Goal: Task Accomplishment & Management: Complete application form

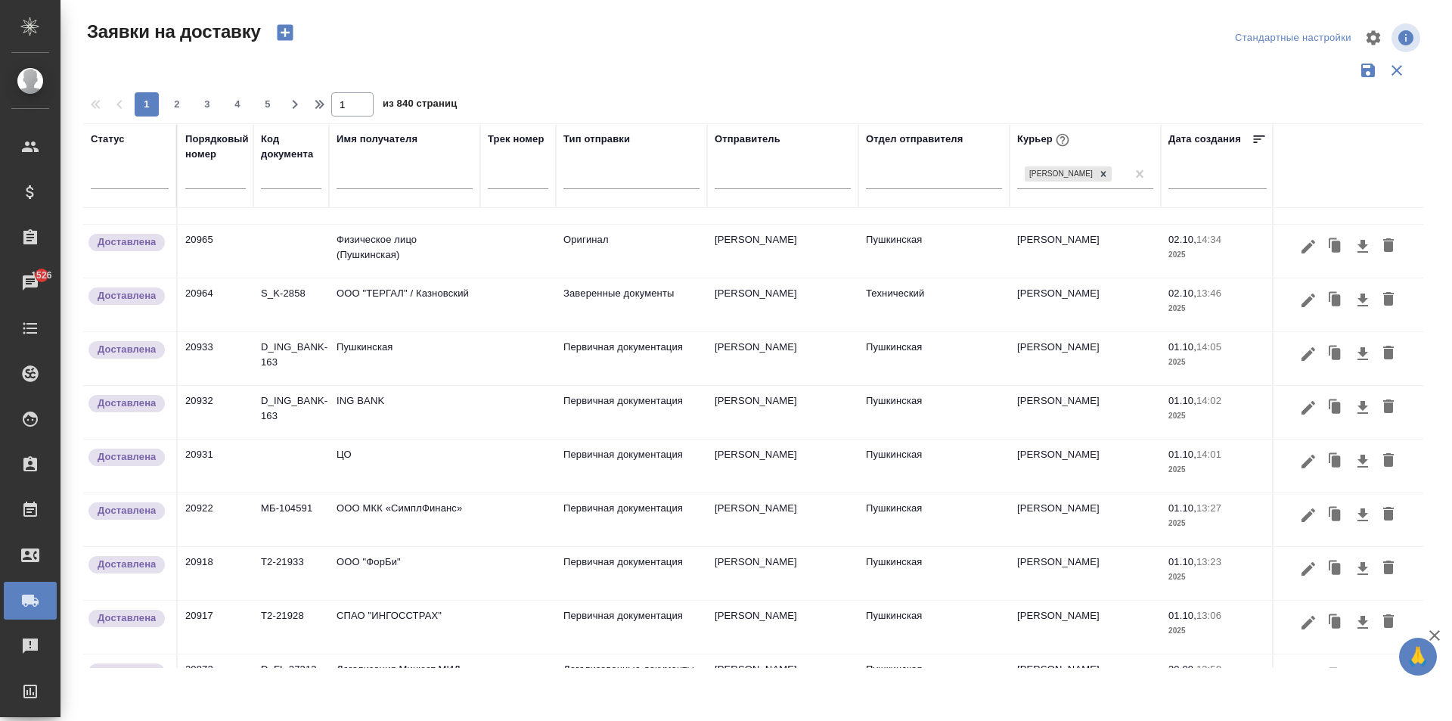
scroll to position [904, 0]
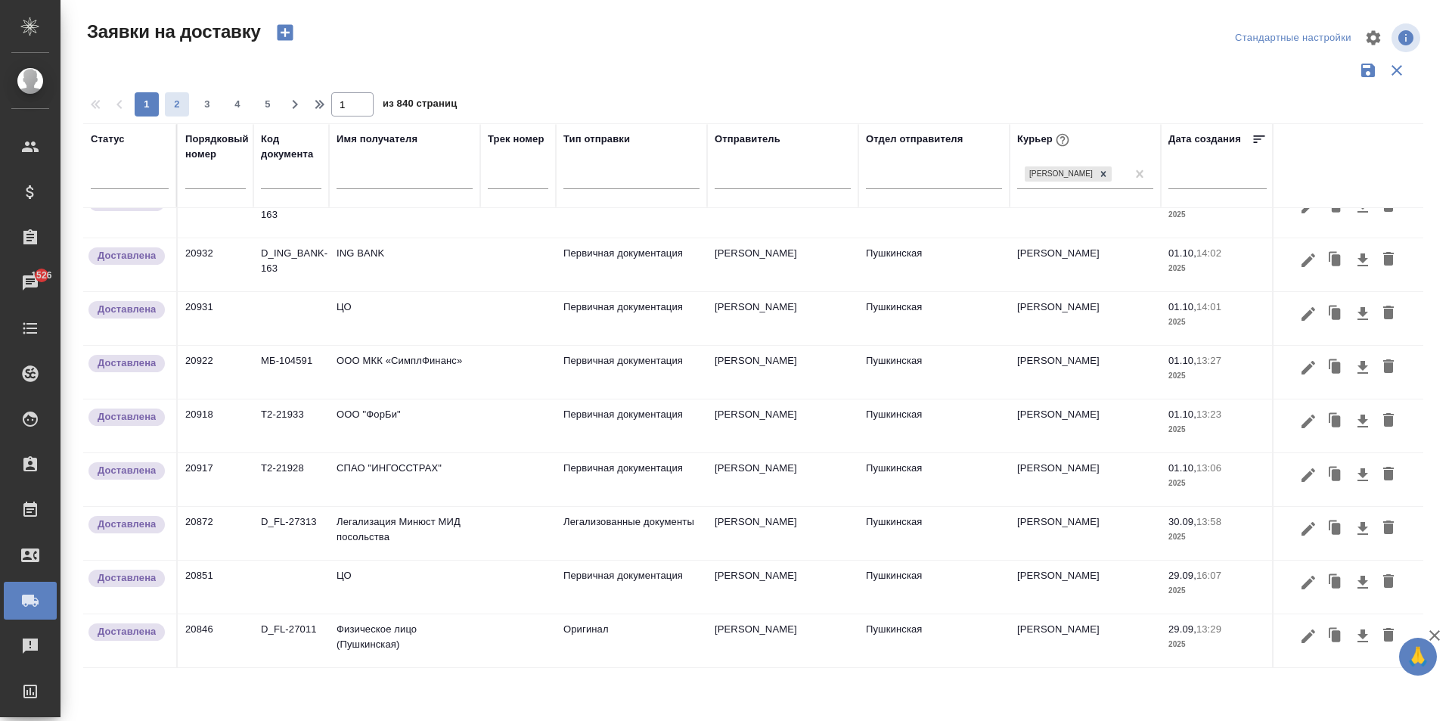
click at [180, 102] on span "2" at bounding box center [177, 104] width 24 height 15
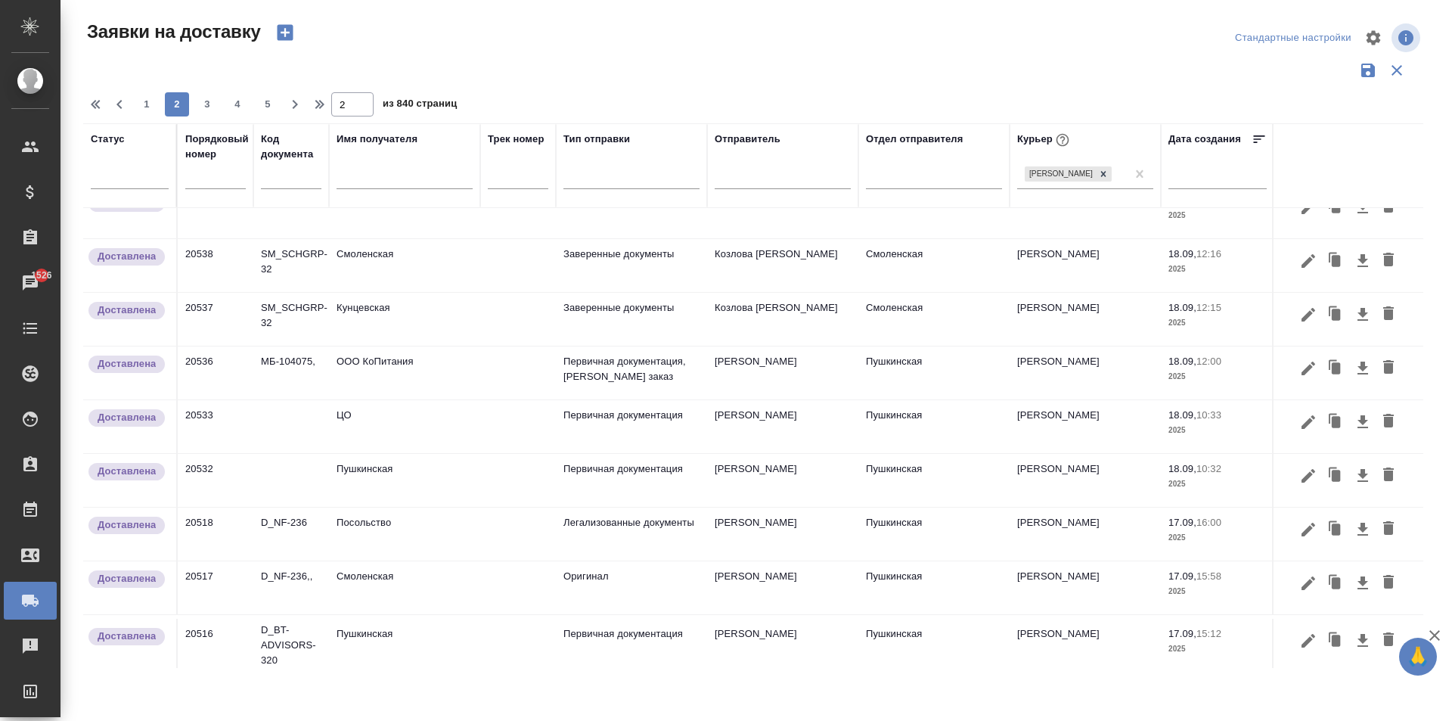
scroll to position [912, 0]
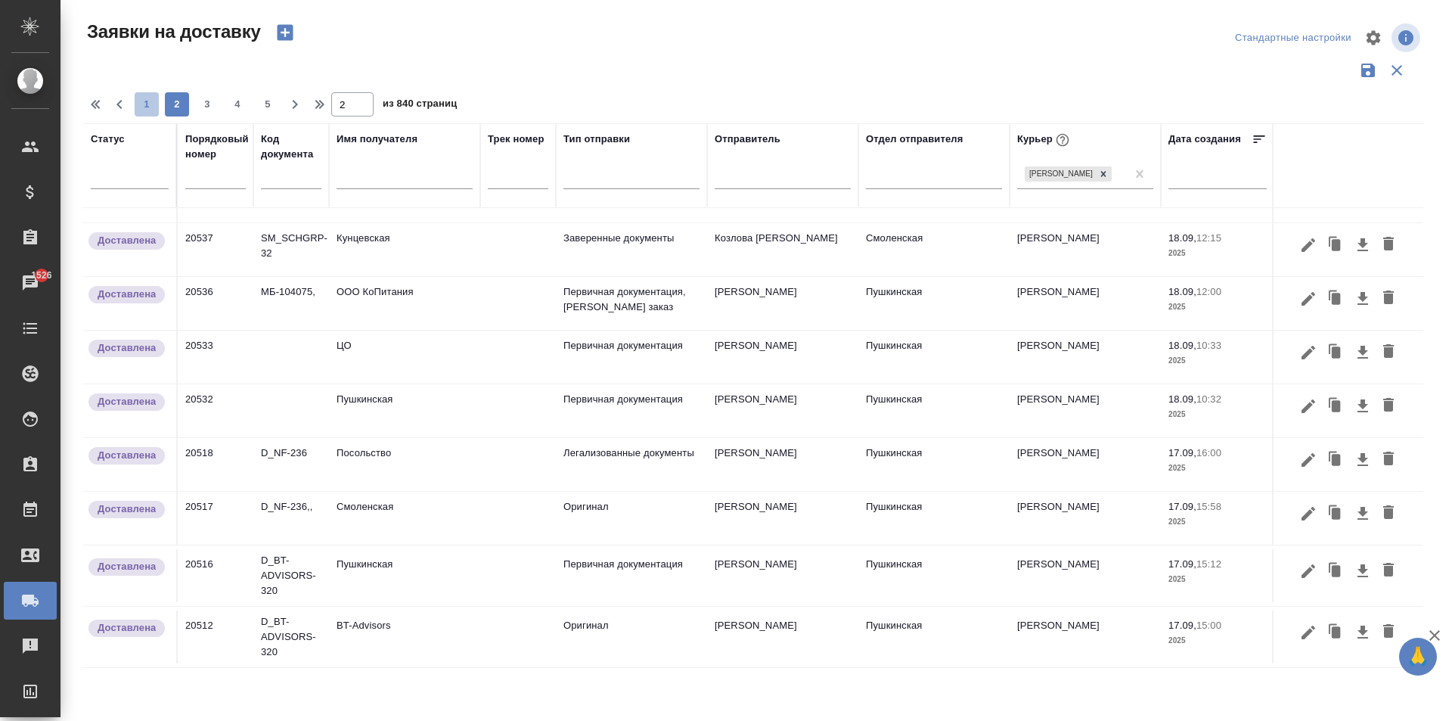
click at [149, 108] on span "1" at bounding box center [147, 104] width 24 height 15
type input "1"
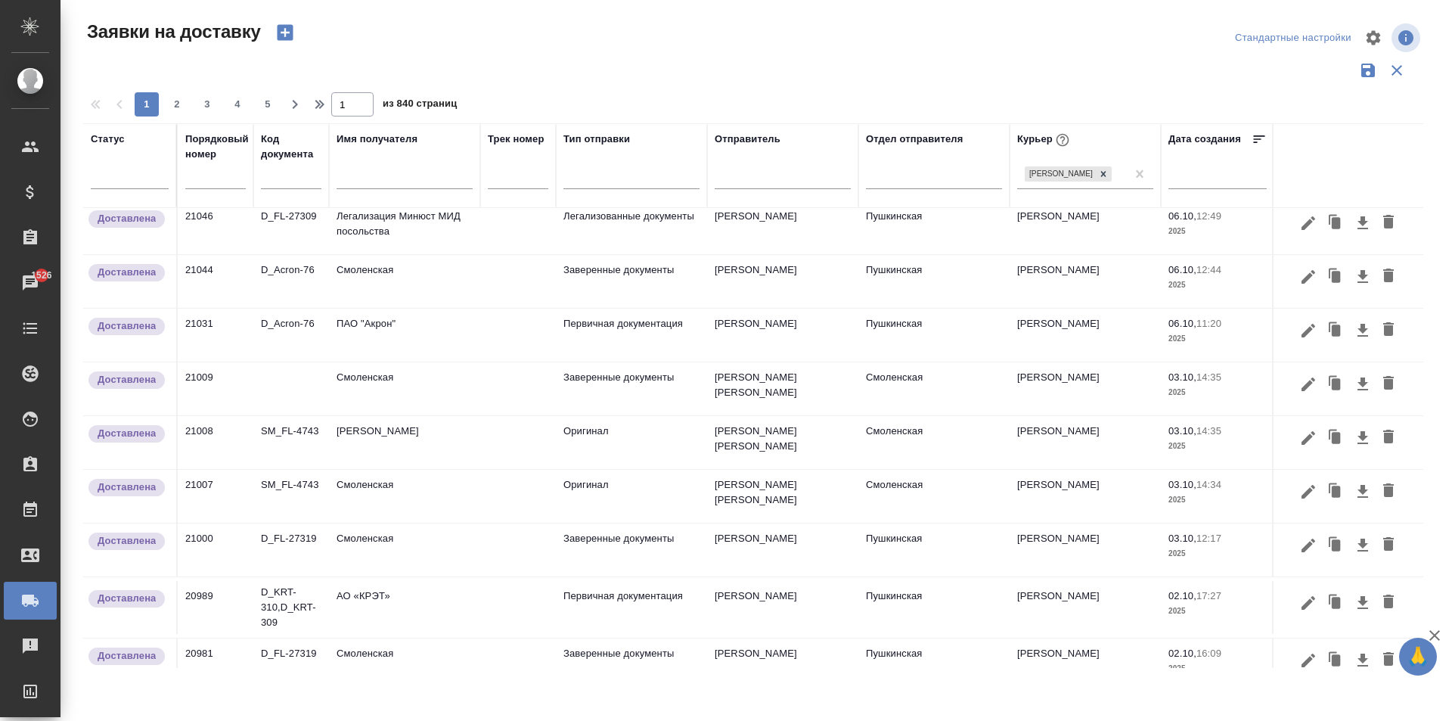
scroll to position [0, 0]
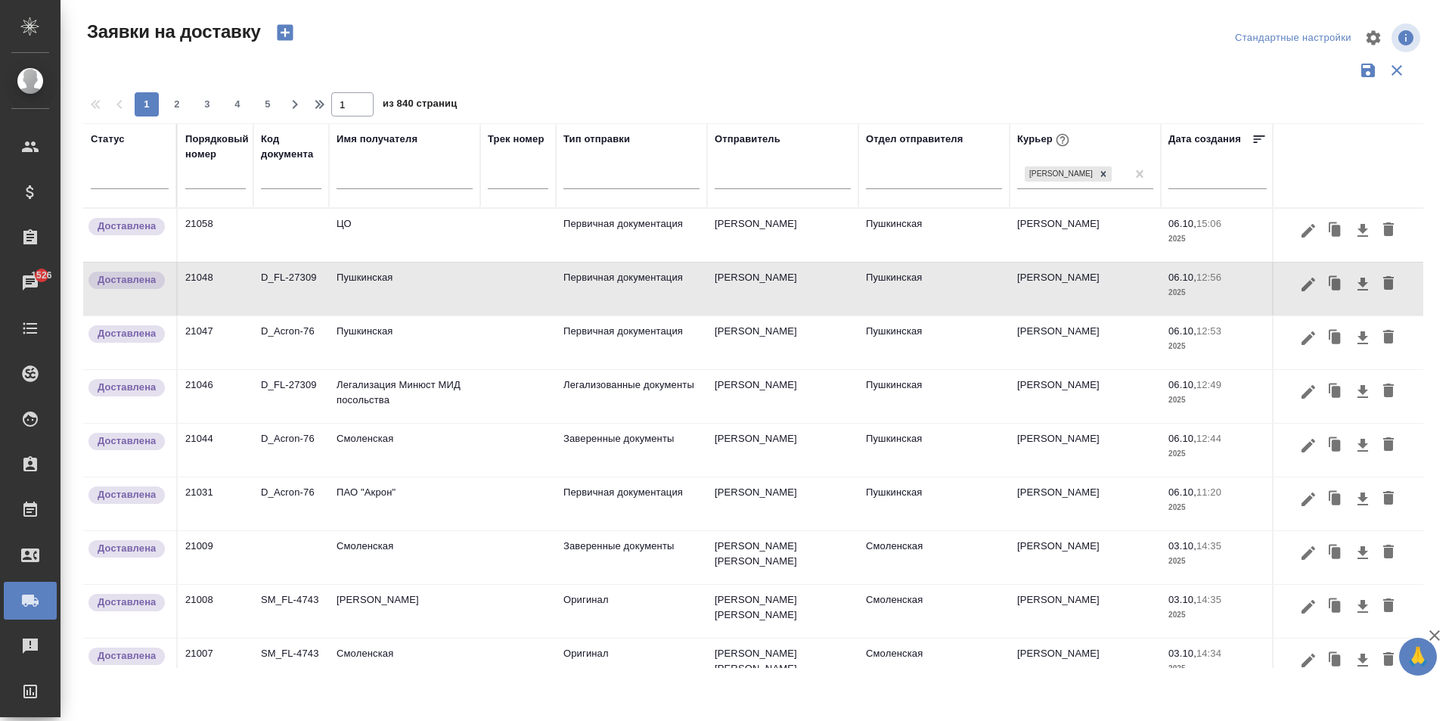
click at [356, 174] on input "text" at bounding box center [405, 178] width 136 height 19
type input "c"
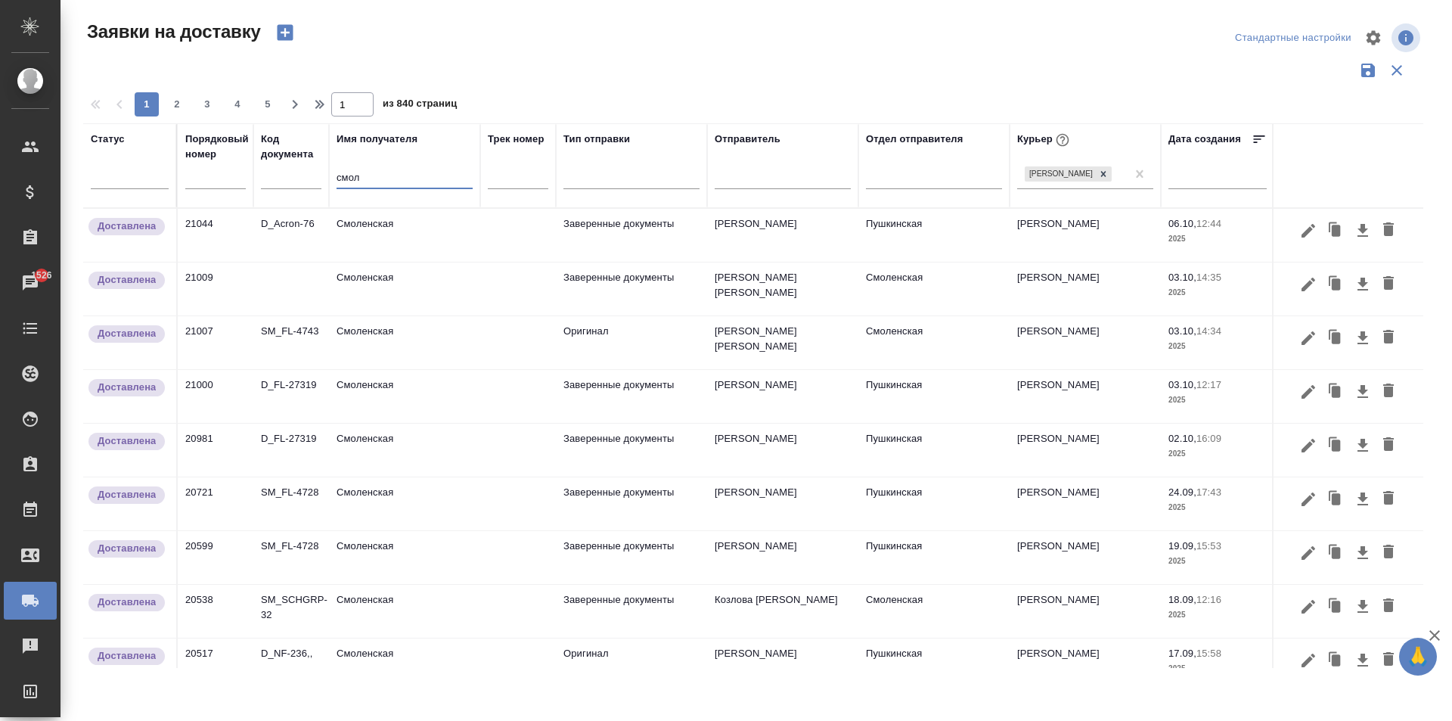
type input "смол"
click at [412, 237] on td "Смоленская" at bounding box center [404, 235] width 151 height 53
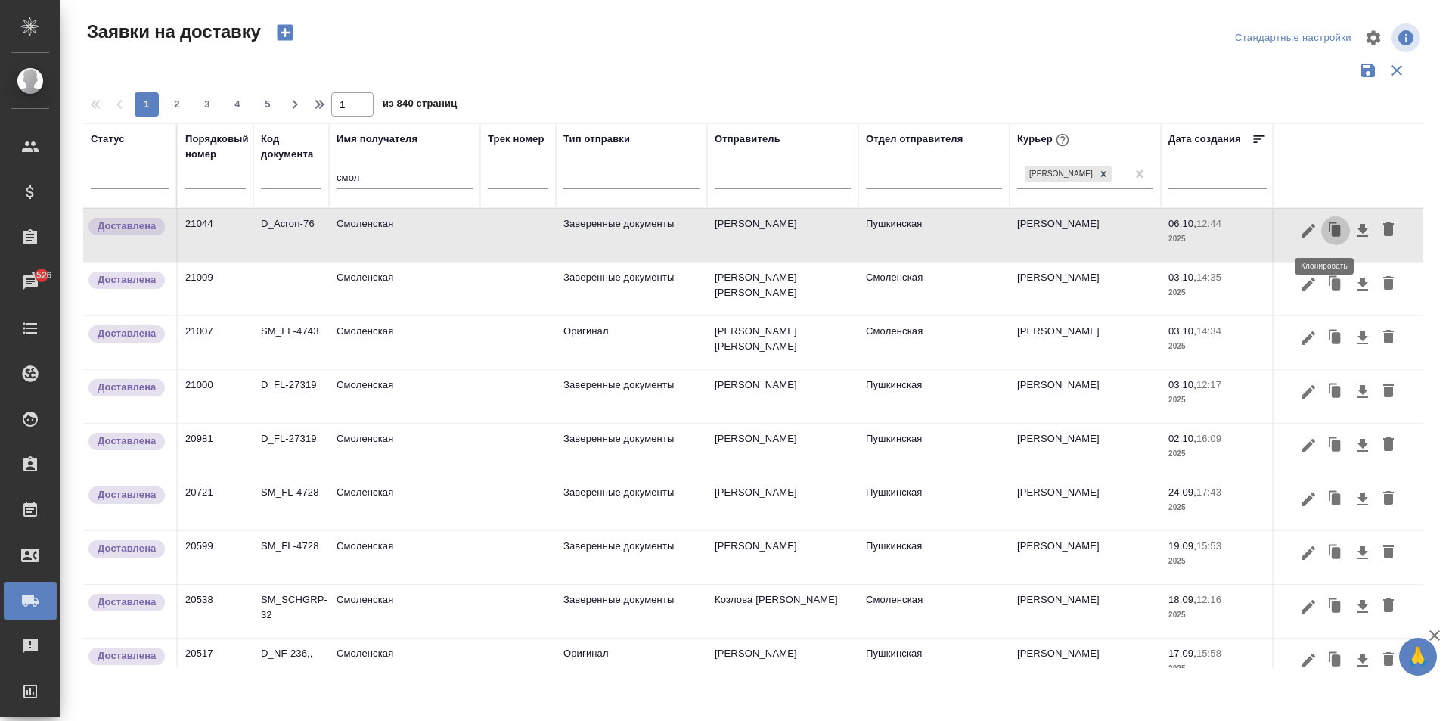
click at [1332, 236] on icon "button" at bounding box center [1336, 230] width 9 height 11
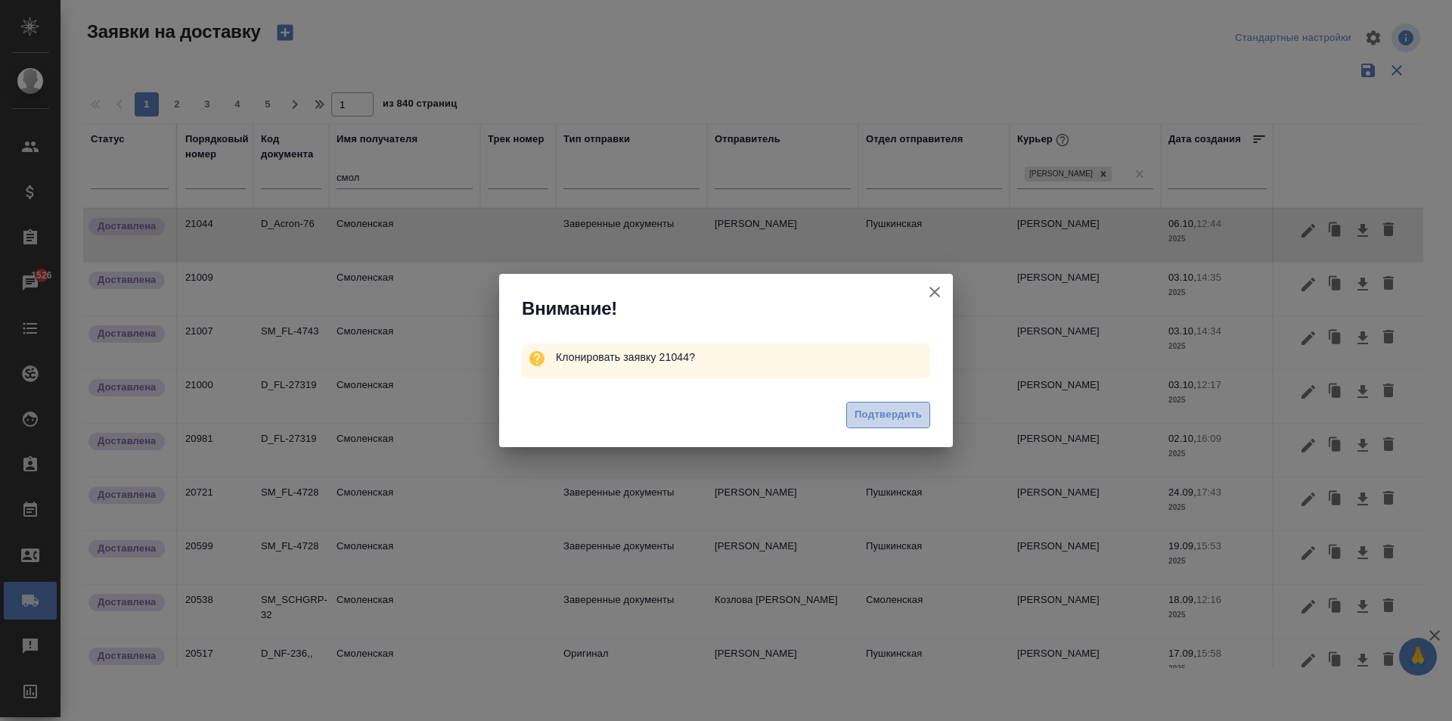
click at [893, 412] on span "Подтвердить" at bounding box center [888, 414] width 67 height 17
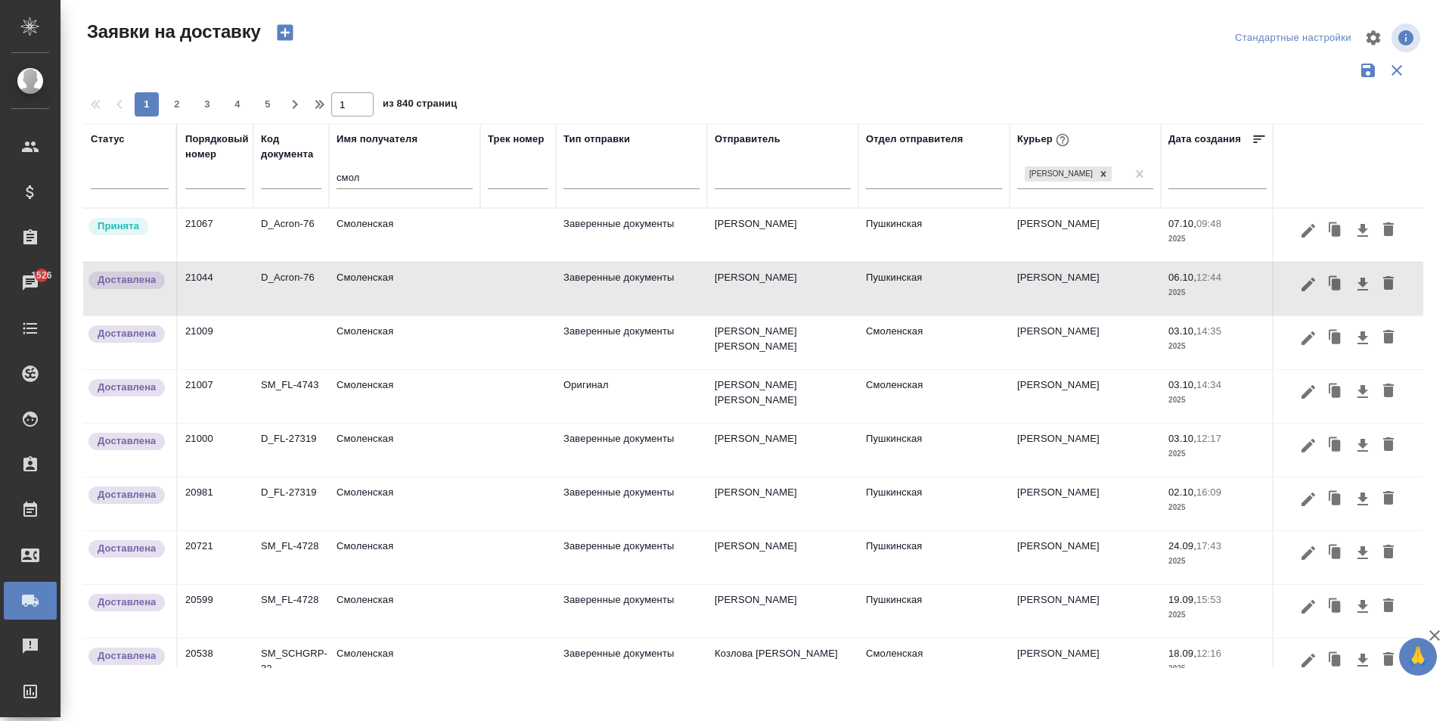
click at [415, 234] on td "Смоленская" at bounding box center [404, 235] width 151 height 53
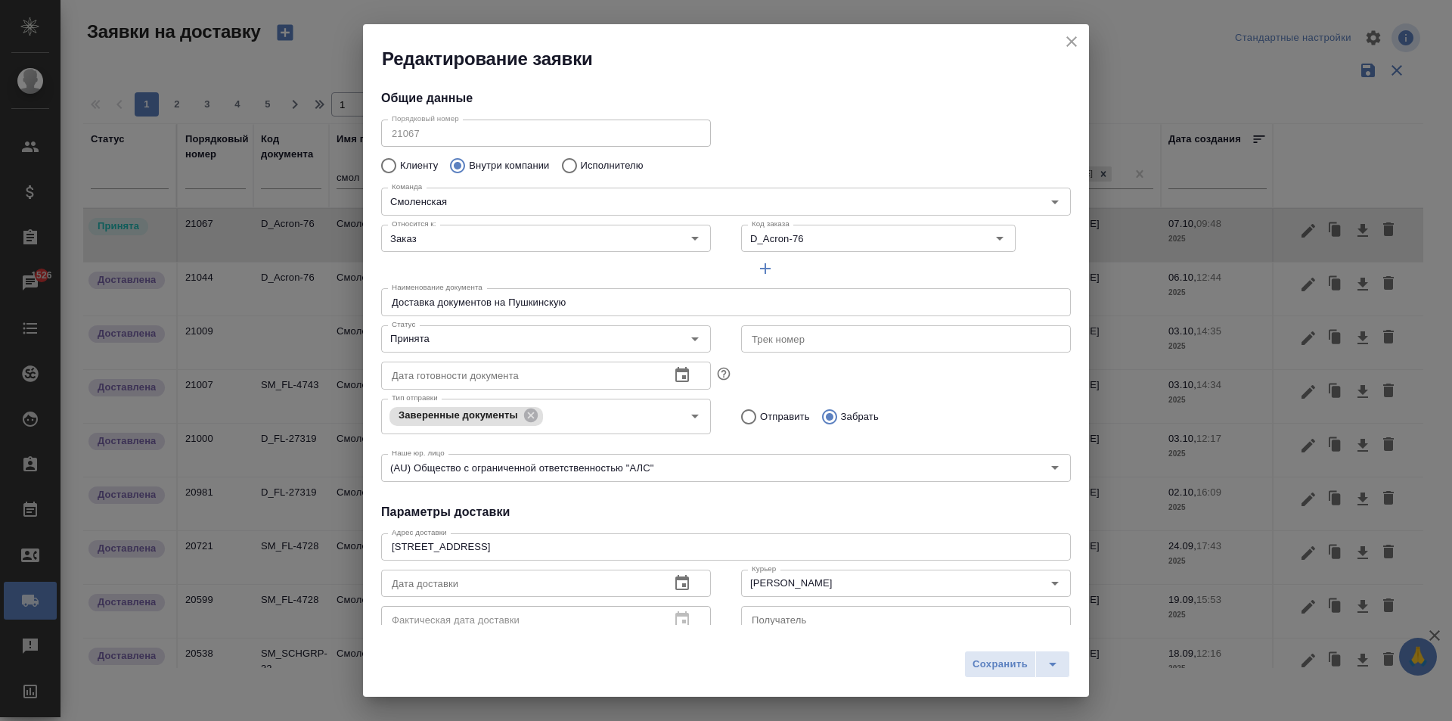
type input "[PERSON_NAME]"
drag, startPoint x: 588, startPoint y: 304, endPoint x: 373, endPoint y: 295, distance: 215.7
click at [373, 295] on div "Наименование документа Доставка документов на Пушкинскую Наименование документа" at bounding box center [726, 300] width 720 height 67
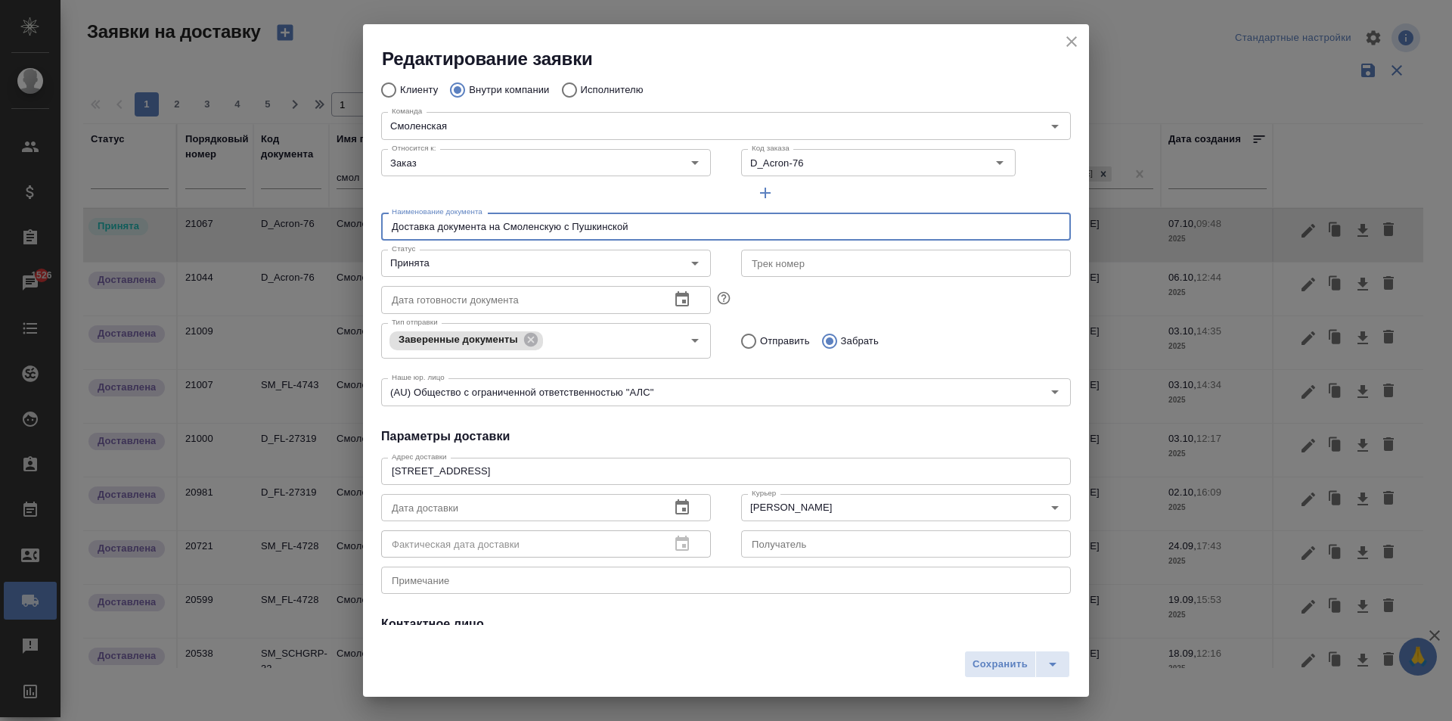
type input "Доставка документа на Смоленскую с Пушкинской"
click at [674, 510] on icon "button" at bounding box center [682, 507] width 18 height 18
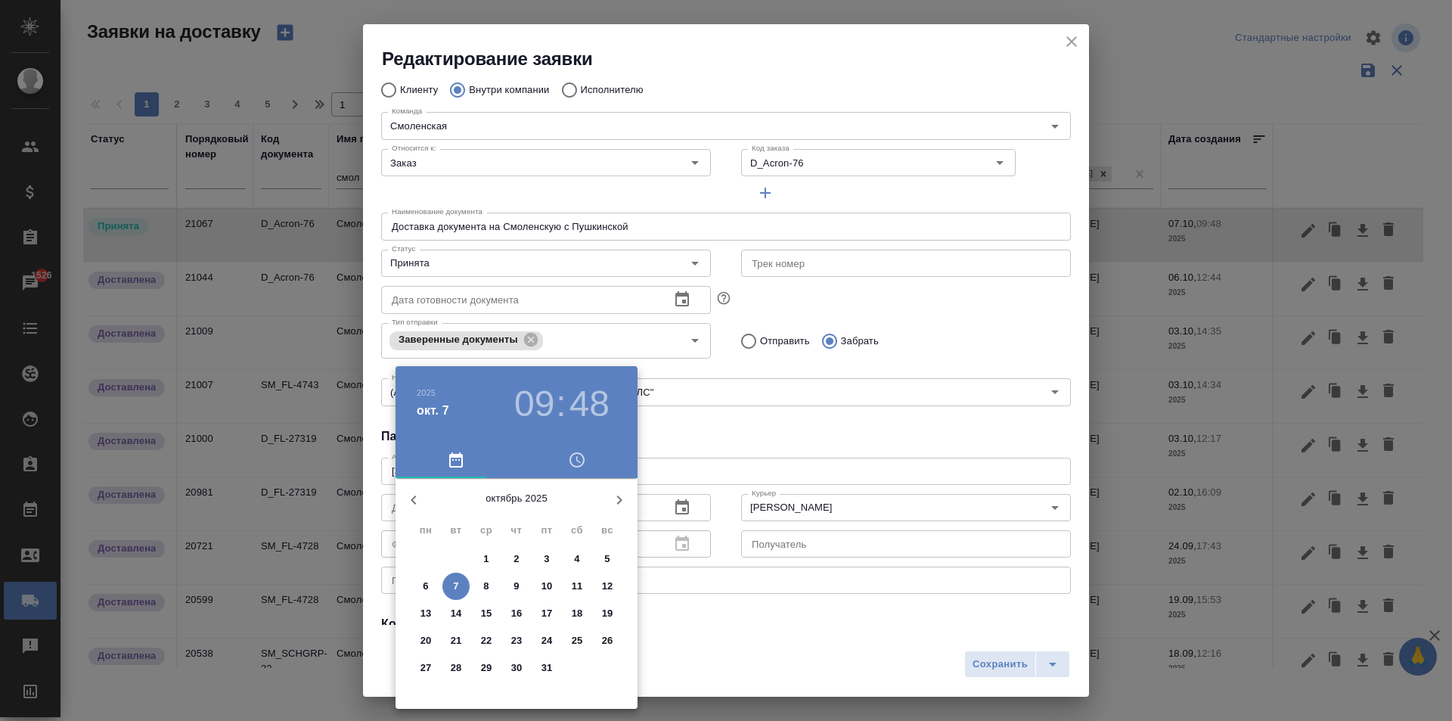
click at [450, 585] on span "7" at bounding box center [455, 586] width 27 height 15
type input "[DATE] 09:48"
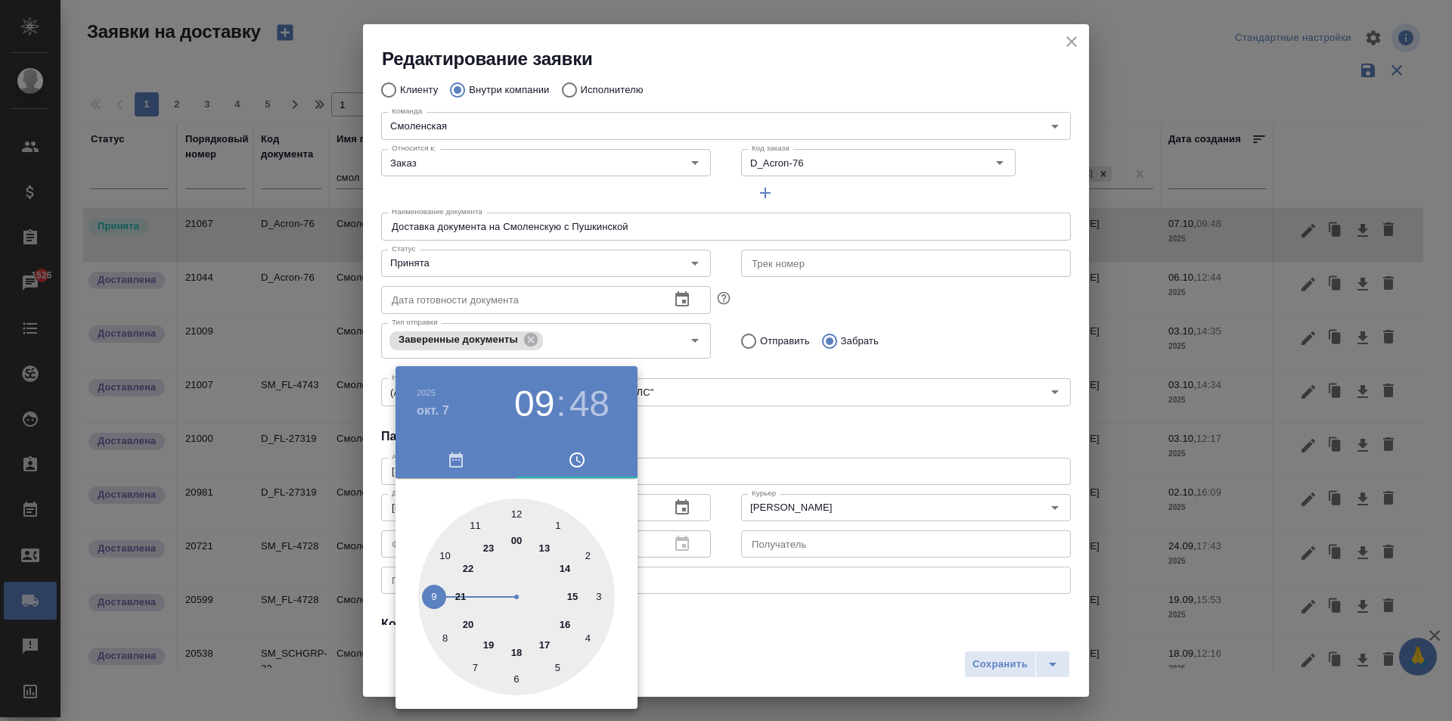
click at [938, 638] on div at bounding box center [726, 360] width 1452 height 721
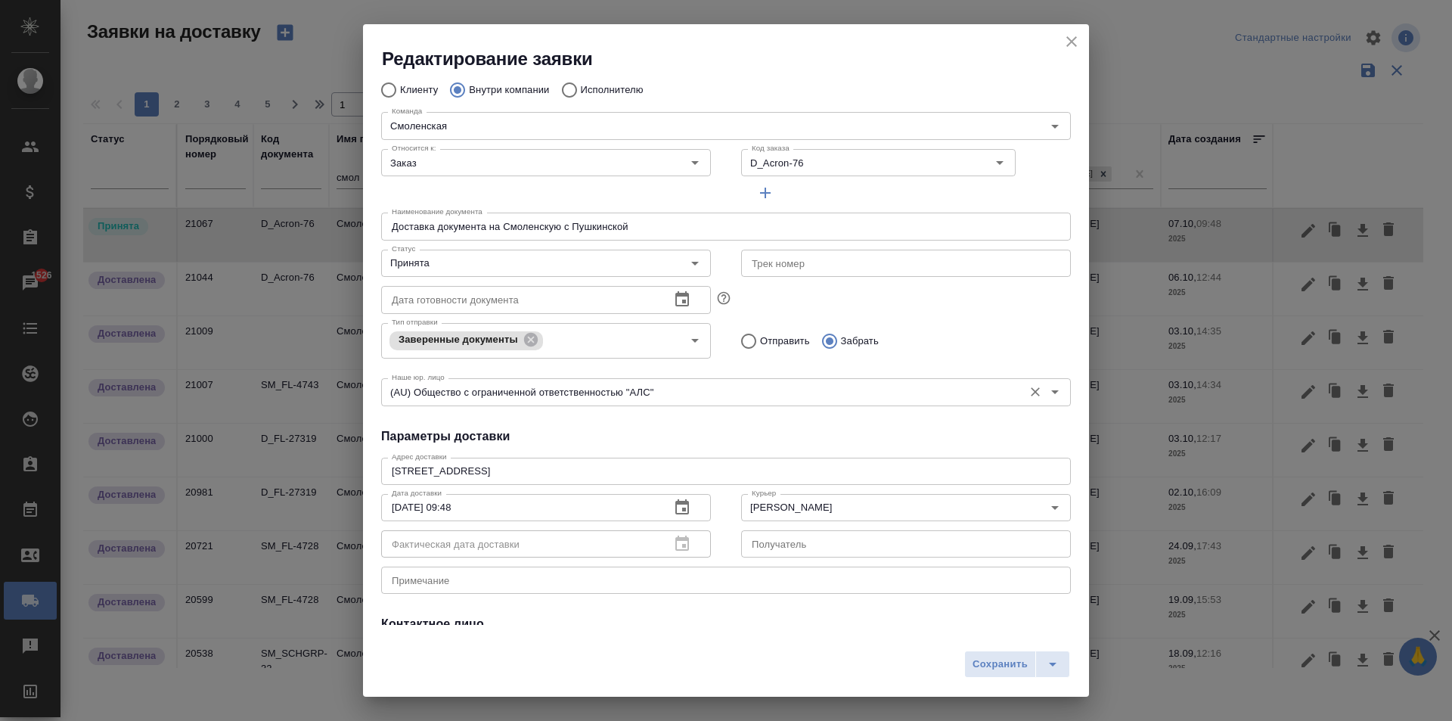
click at [746, 344] on input "Отправить" at bounding box center [746, 341] width 27 height 32
radio input "true"
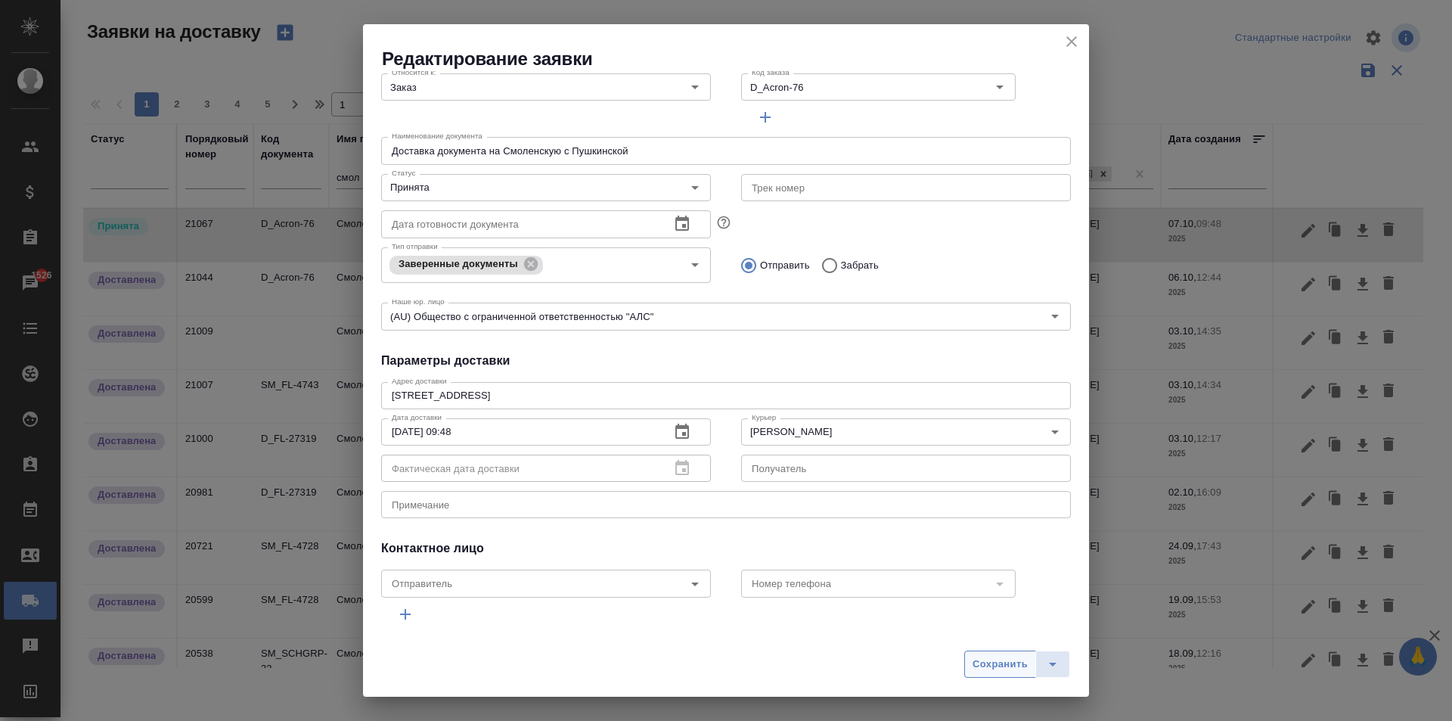
click at [1007, 662] on span "Сохранить" at bounding box center [1000, 664] width 55 height 17
type input "Доставка документов на Пушкинскую"
radio input "false"
radio input "true"
